Goal: Task Accomplishment & Management: Manage account settings

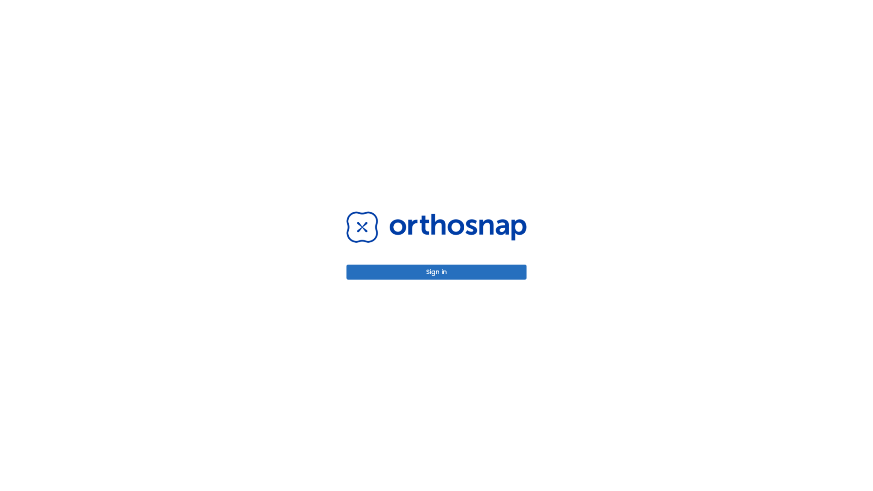
click at [436, 272] on button "Sign in" at bounding box center [436, 272] width 180 height 15
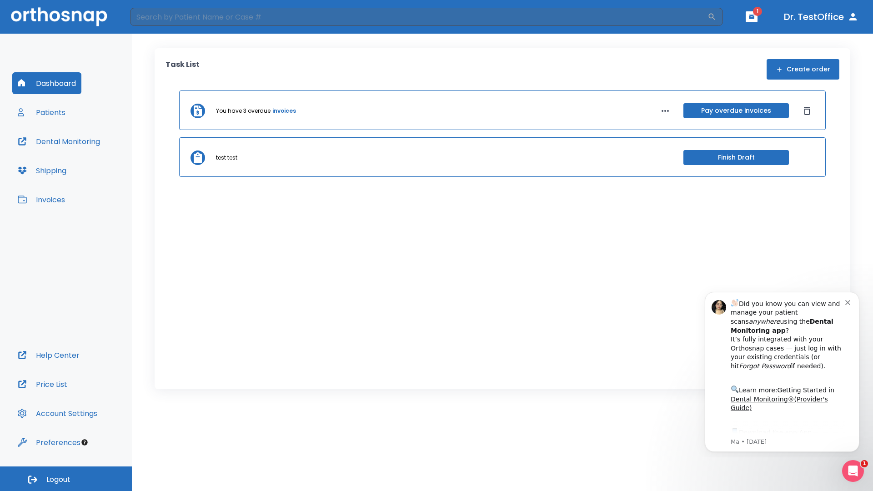
click at [66, 479] on span "Logout" at bounding box center [58, 480] width 24 height 10
